Goal: Information Seeking & Learning: Understand process/instructions

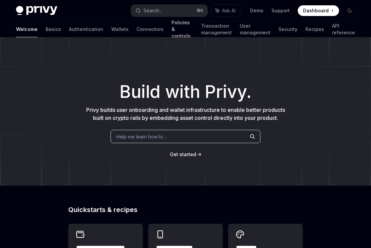
click at [171, 33] on link "Policies & controls" at bounding box center [182, 29] width 22 height 16
type textarea "*"
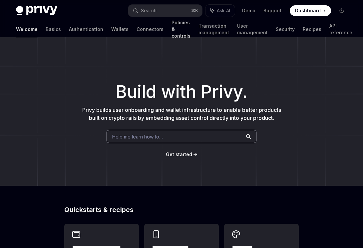
click at [171, 33] on link "Policies & controls" at bounding box center [180, 29] width 19 height 16
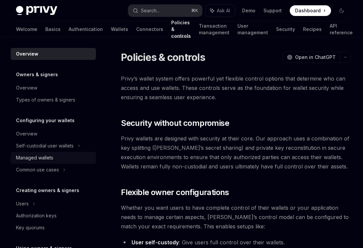
click at [36, 160] on div "Managed wallets" at bounding box center [34, 158] width 37 height 8
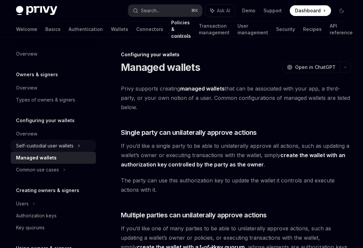
click at [54, 143] on div "Self-custodial user wallets" at bounding box center [45, 146] width 58 height 8
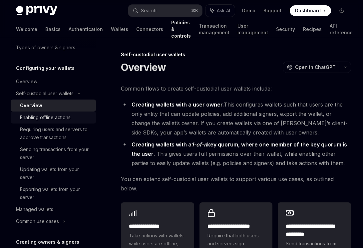
scroll to position [72, 0]
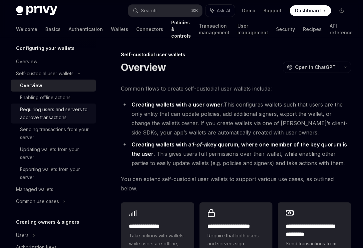
click at [53, 117] on div "Requiring users and servers to approve transactions" at bounding box center [56, 114] width 72 height 16
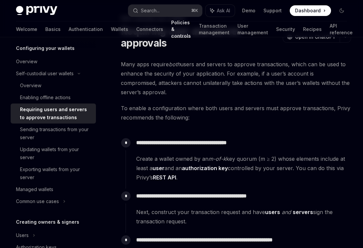
scroll to position [154, 0]
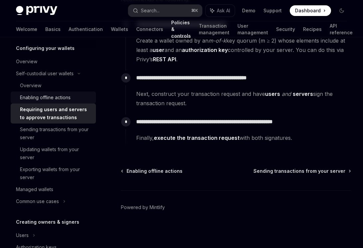
click at [54, 98] on div "Enabling offline actions" at bounding box center [45, 98] width 51 height 8
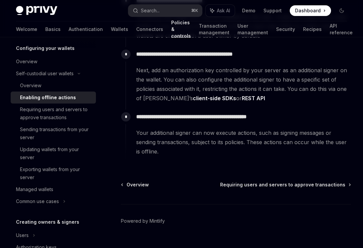
scroll to position [147, 0]
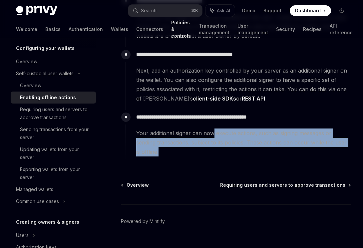
drag, startPoint x: 213, startPoint y: 134, endPoint x: 217, endPoint y: 153, distance: 19.5
click at [217, 153] on span "Your additional signer can now execute actions, such as signing messages or sen…" at bounding box center [243, 143] width 214 height 28
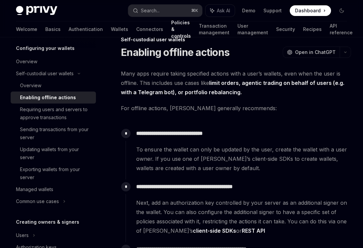
scroll to position [0, 0]
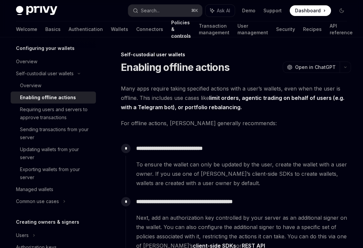
click at [181, 84] on span "Many apps require taking specified actions with a user’s wallets, even when the…" at bounding box center [236, 98] width 230 height 28
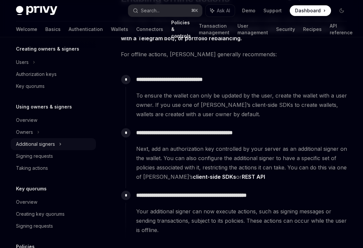
scroll to position [246, 0]
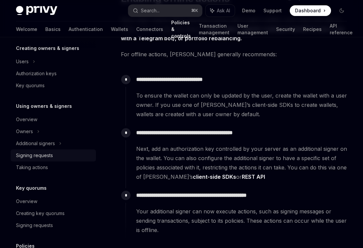
click at [35, 156] on div "Signing requests" at bounding box center [34, 156] width 37 height 8
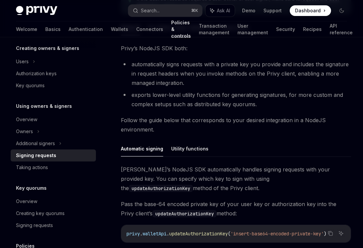
scroll to position [325, 0]
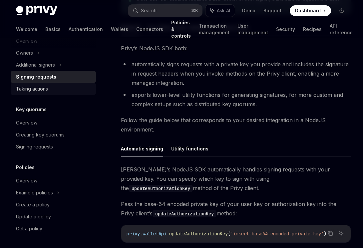
click at [54, 90] on div "Taking actions" at bounding box center [54, 89] width 76 height 8
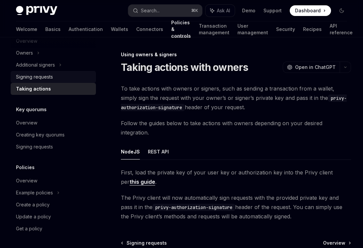
click at [49, 75] on div "Signing requests" at bounding box center [34, 77] width 37 height 8
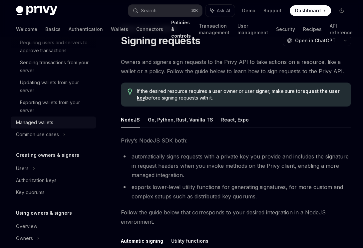
scroll to position [129, 0]
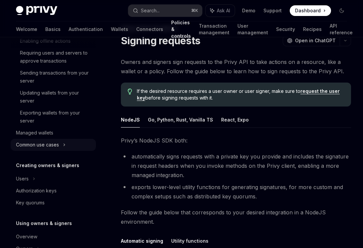
click at [45, 146] on div "Common use cases" at bounding box center [37, 145] width 43 height 8
type textarea "*"
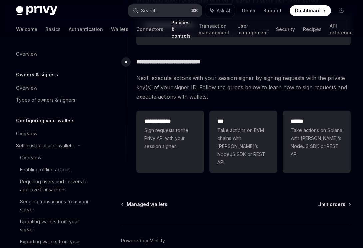
click at [167, 6] on button "Search... ⌘ K" at bounding box center [165, 11] width 74 height 12
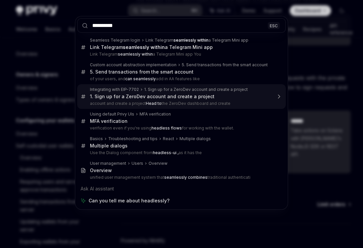
type input "**********"
click at [289, 90] on div "**********" at bounding box center [181, 124] width 363 height 248
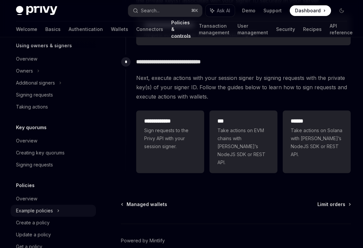
scroll to position [342, 0]
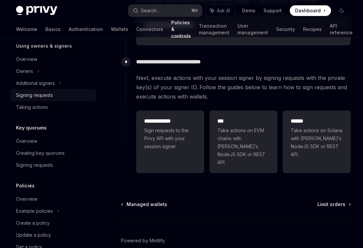
click at [48, 95] on div "Signing requests" at bounding box center [34, 95] width 37 height 8
type textarea "*"
